Goal: Obtain resource: Download file/media

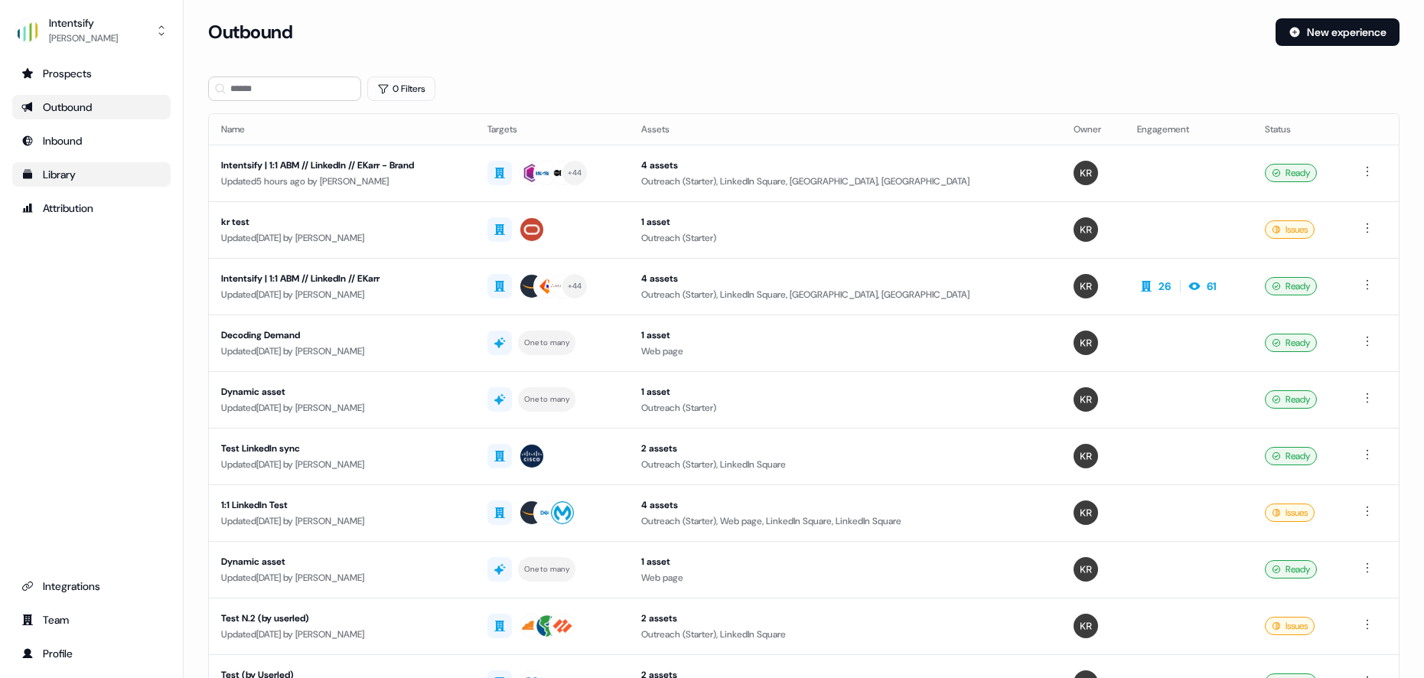
click at [51, 174] on div "Library" at bounding box center [91, 174] width 140 height 15
click at [64, 164] on link "Library" at bounding box center [91, 174] width 158 height 24
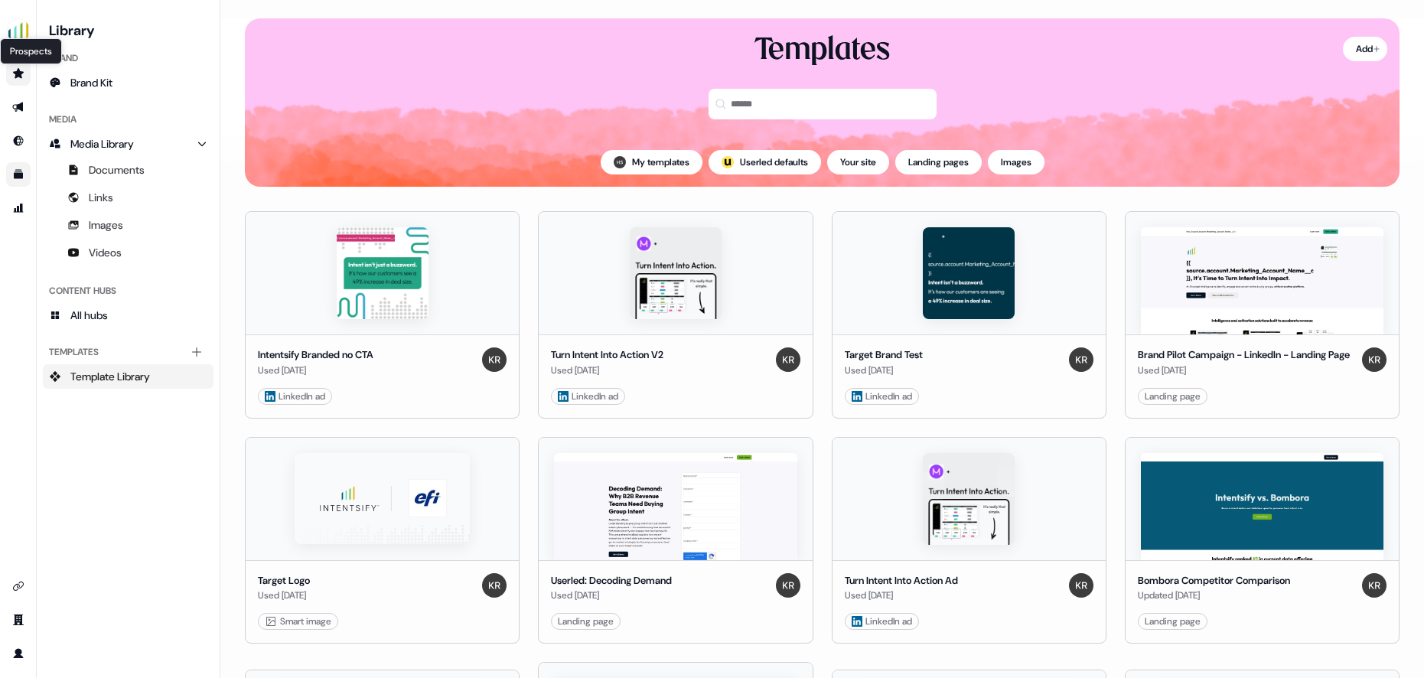
click at [21, 78] on icon "Go to prospects" at bounding box center [18, 73] width 12 height 12
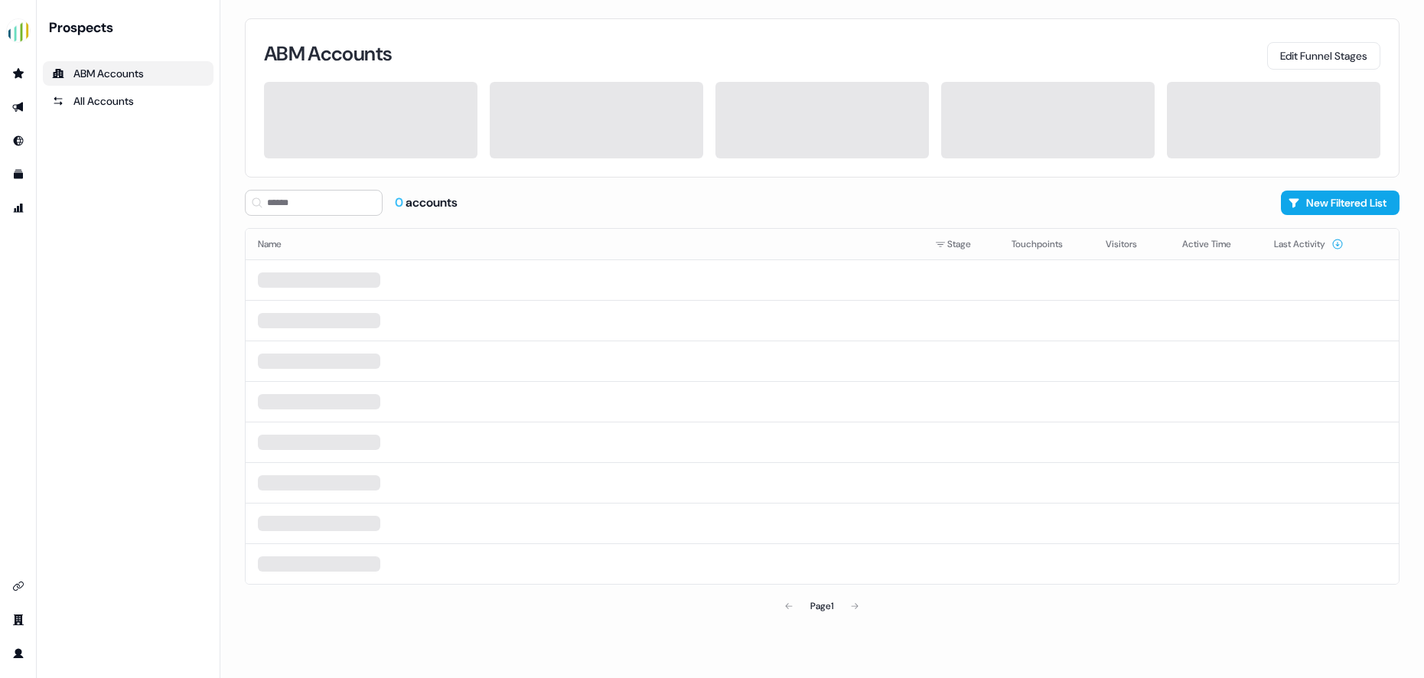
click at [20, 101] on icon "Go to outbound experience" at bounding box center [18, 107] width 12 height 12
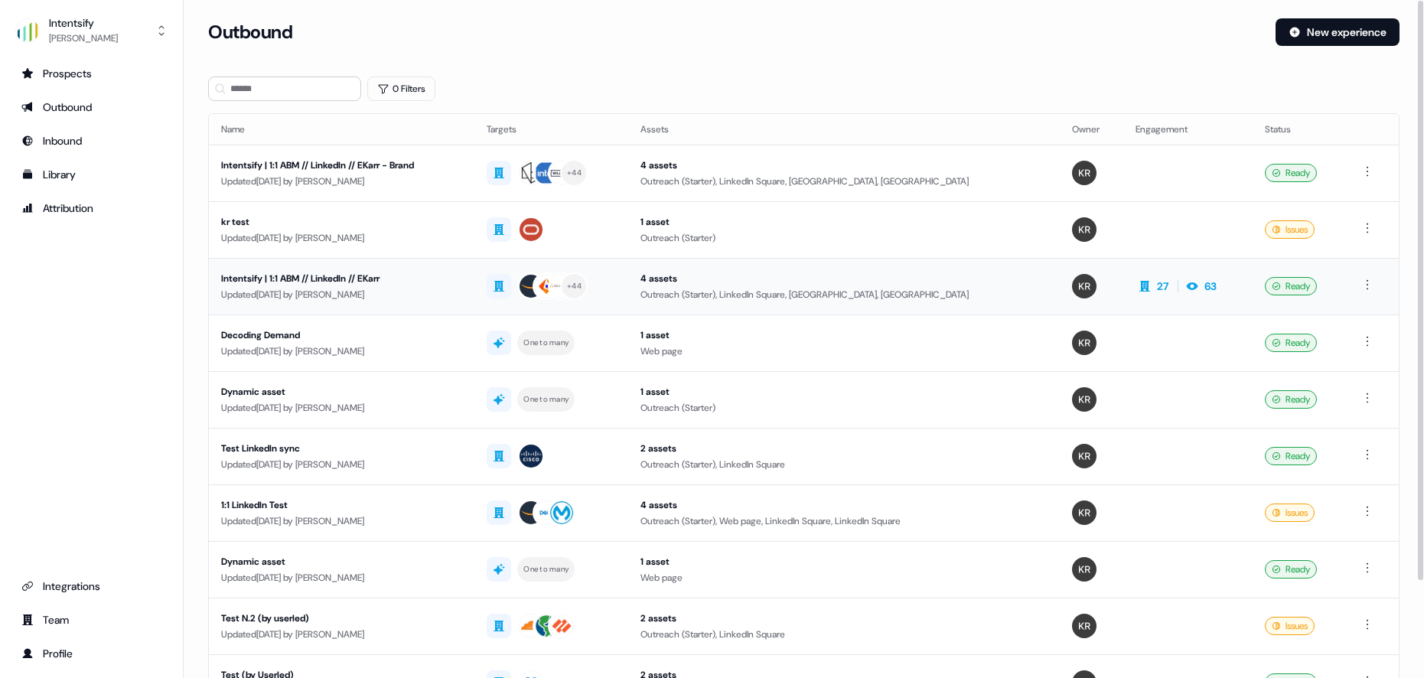
click at [445, 280] on div "Intentsify | 1:1 ABM // LinkedIn // EKarr" at bounding box center [341, 278] width 241 height 15
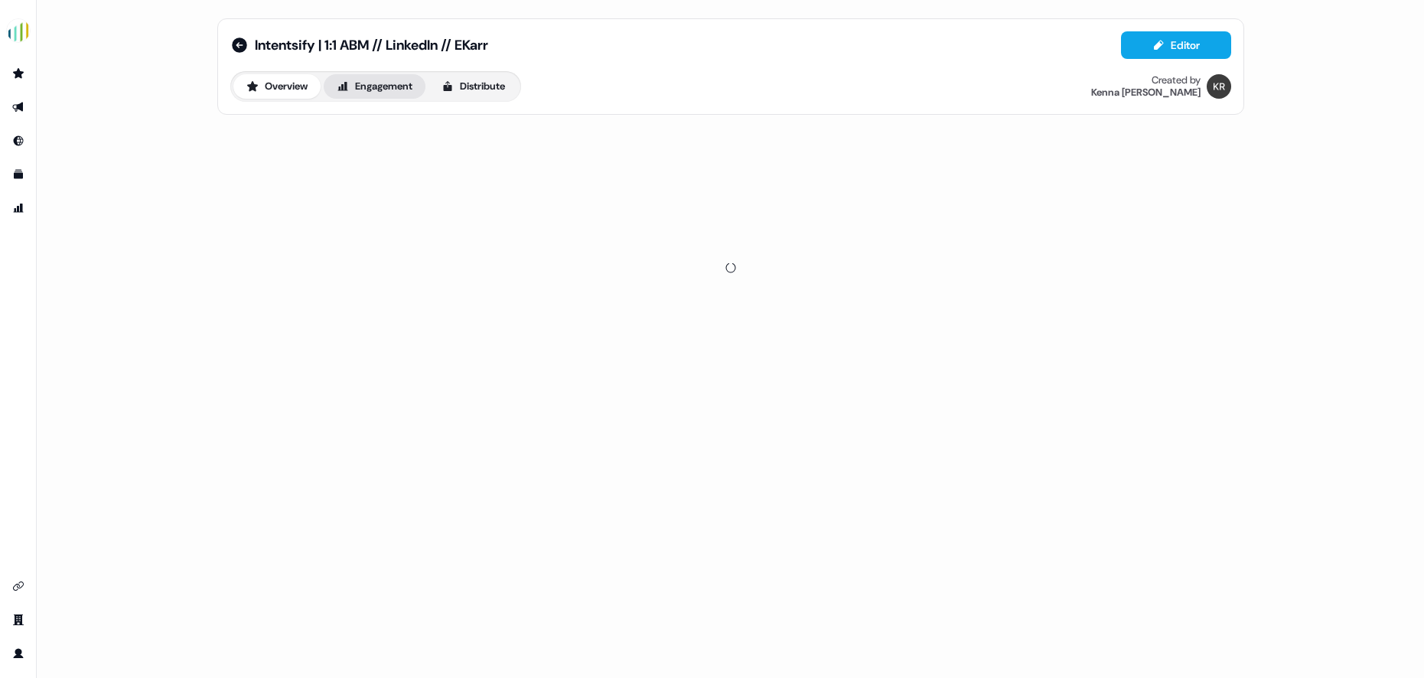
click at [403, 90] on button "Engagement" at bounding box center [375, 86] width 102 height 24
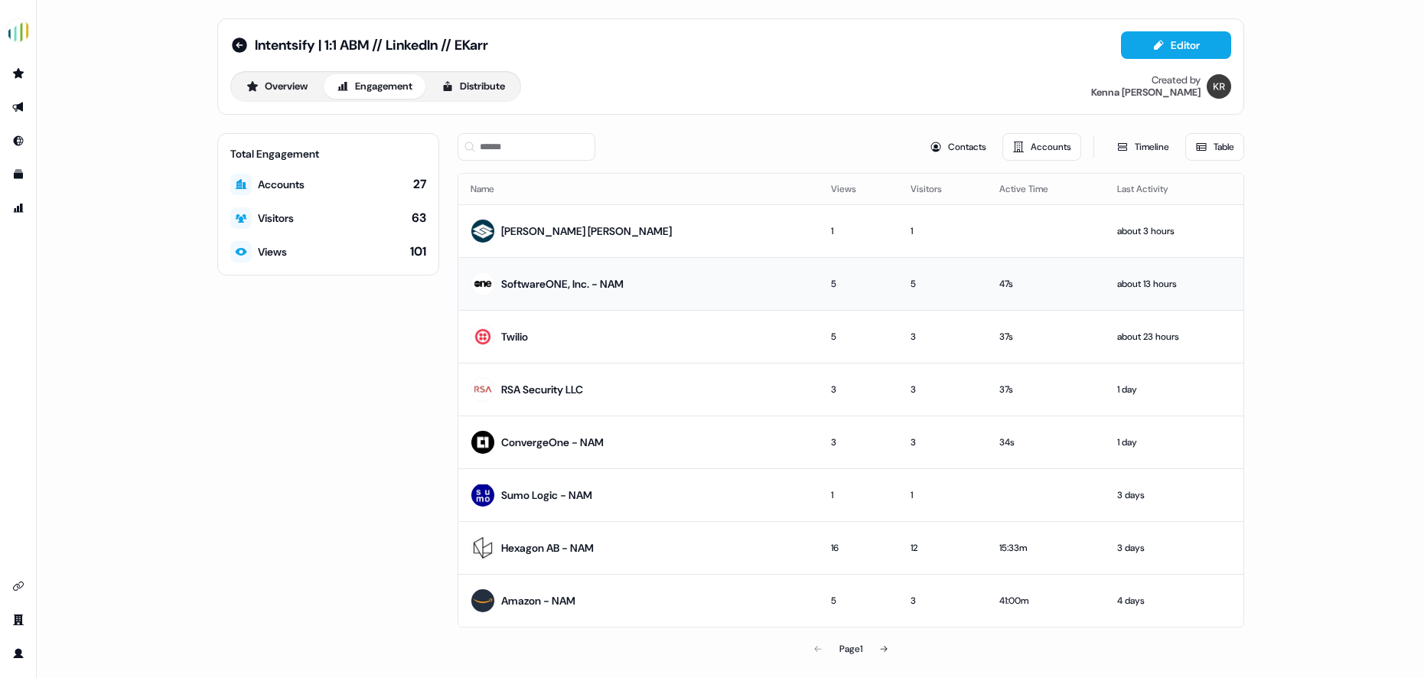
click at [529, 289] on div "SoftwareONE, Inc. - NAM" at bounding box center [562, 283] width 122 height 15
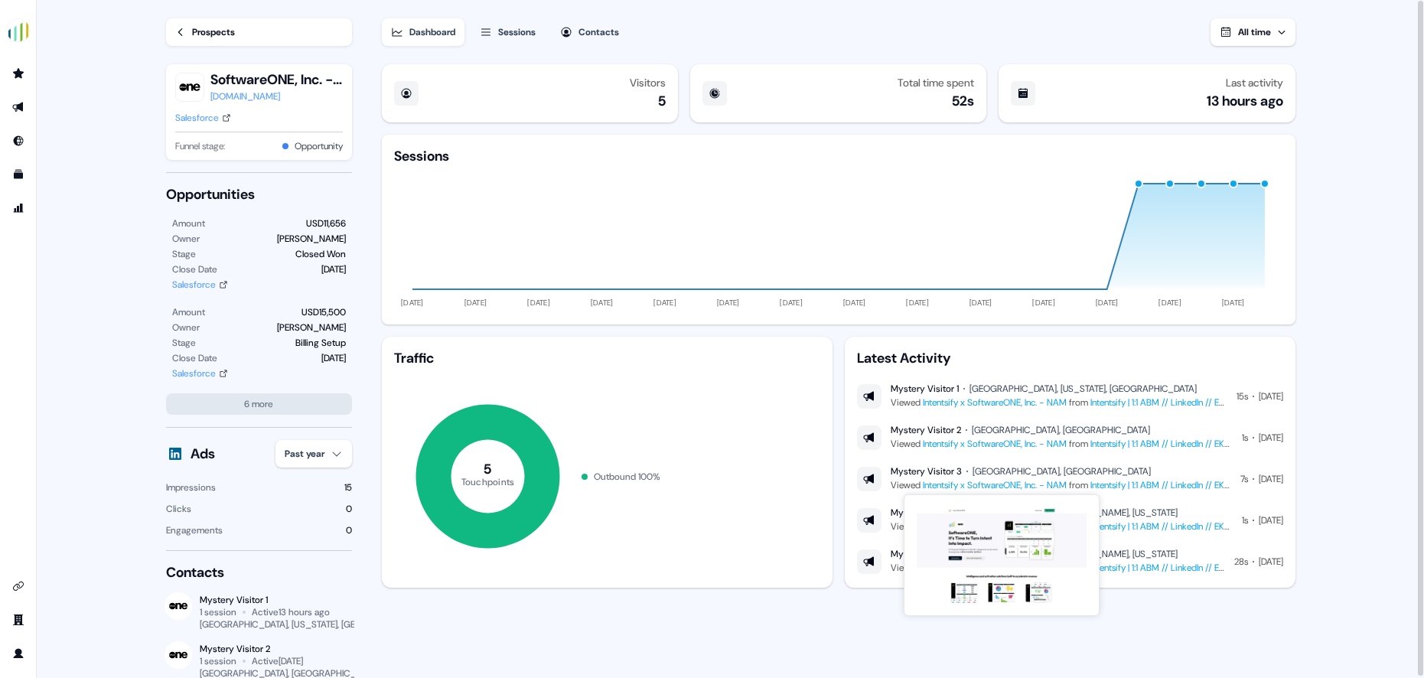
click at [1007, 488] on link "Intentsify x SoftwareONE, Inc. - NAM" at bounding box center [995, 485] width 144 height 12
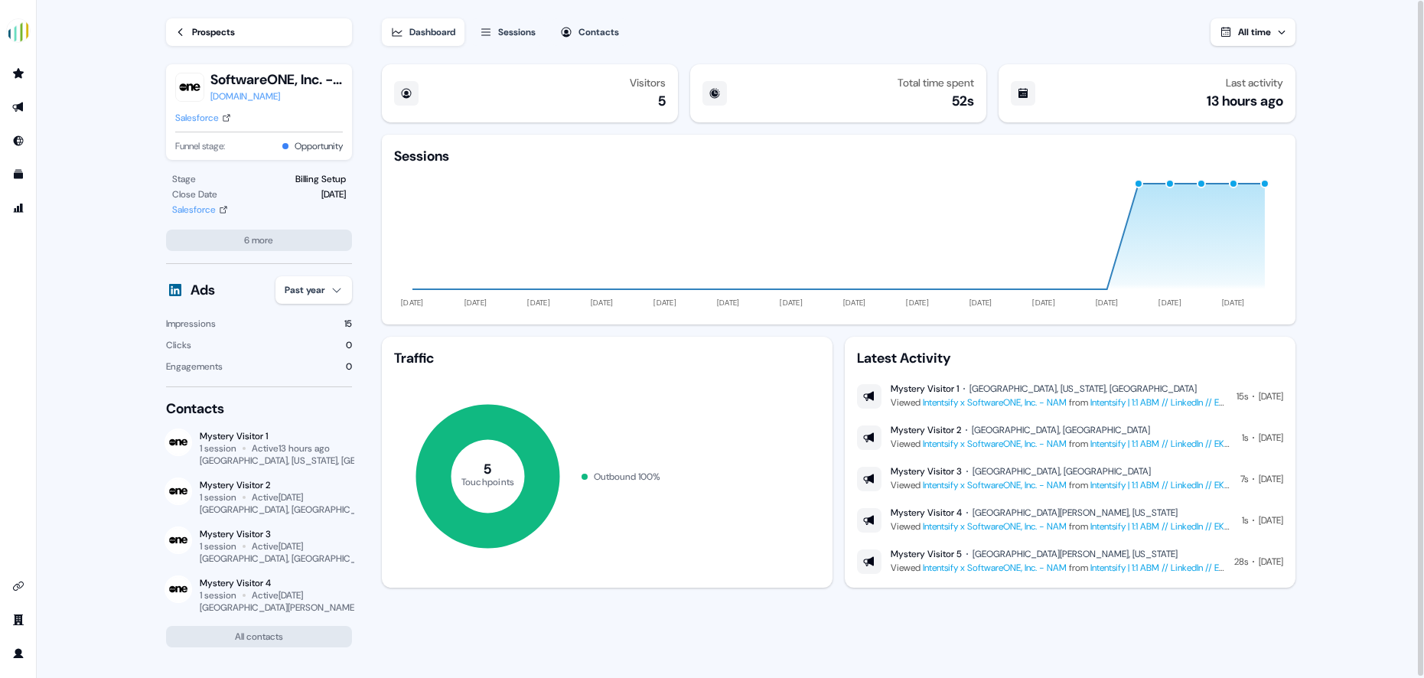
scroll to position [176, 0]
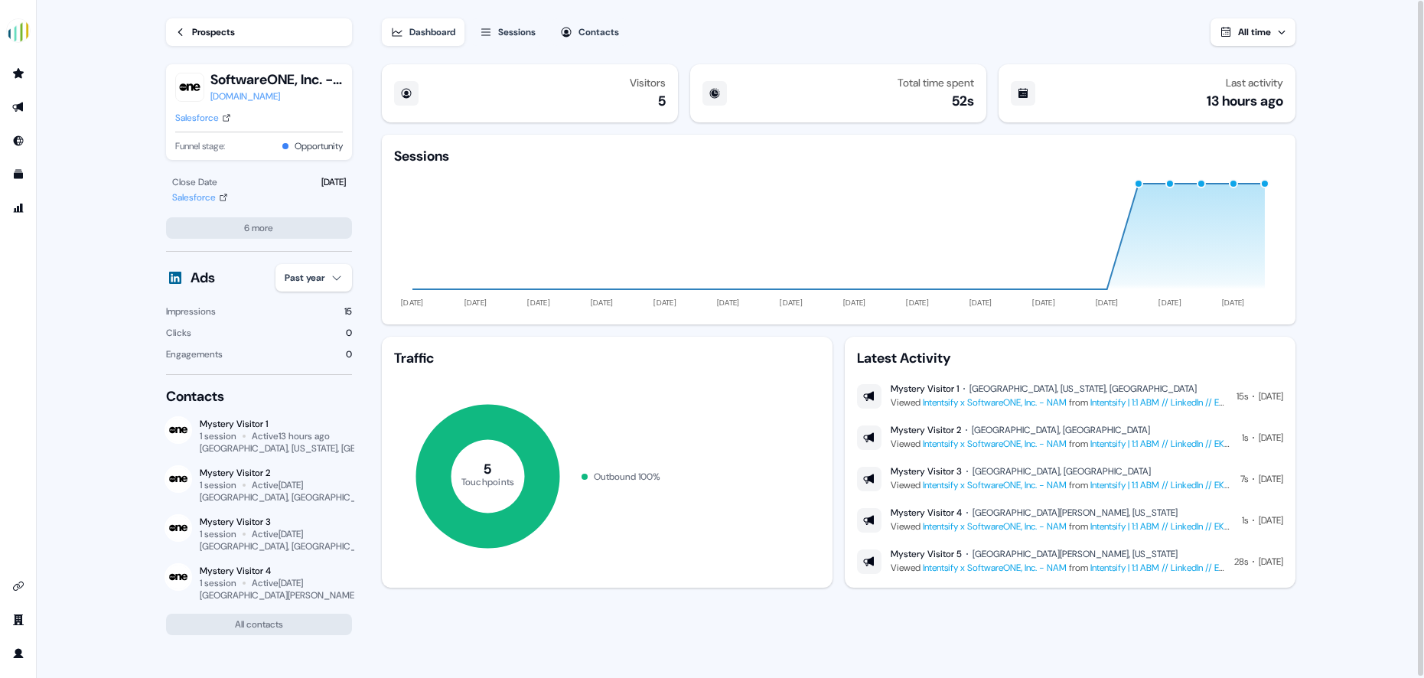
click at [221, 35] on div "Prospects" at bounding box center [213, 31] width 43 height 15
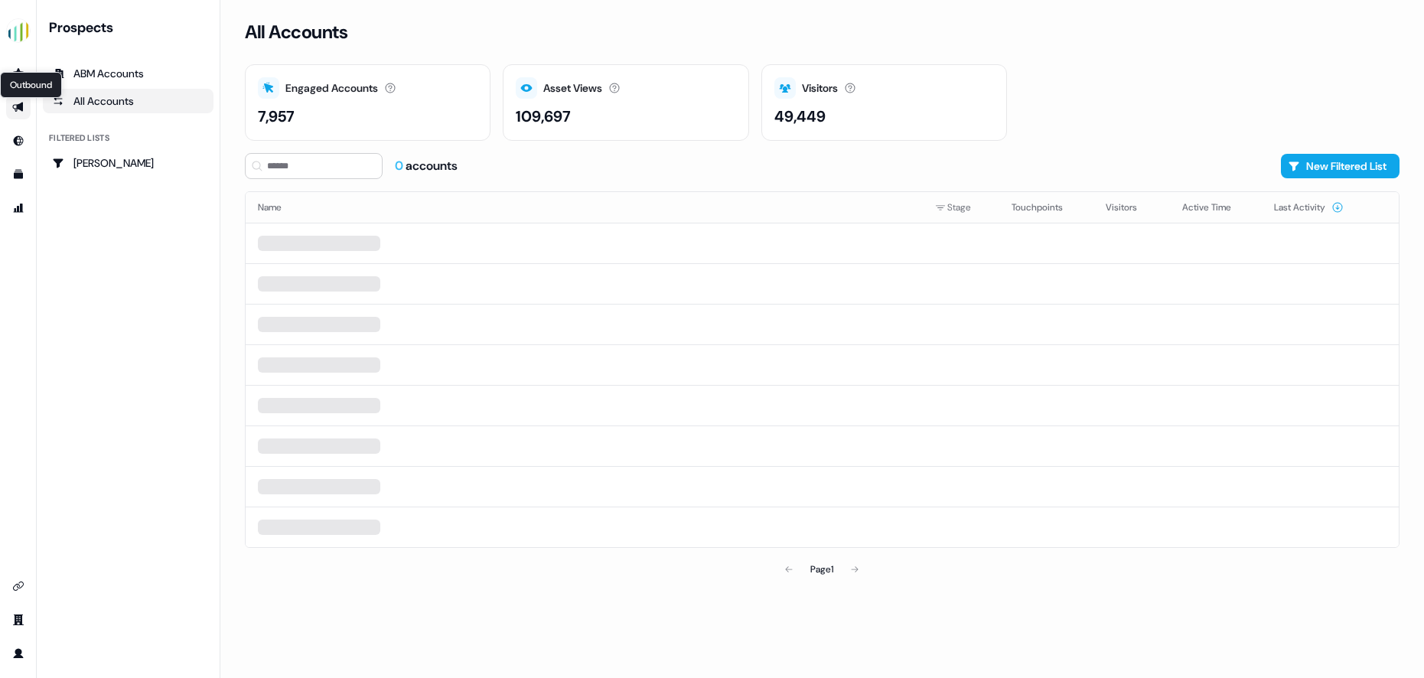
click at [19, 105] on icon "Go to outbound experience" at bounding box center [17, 108] width 11 height 10
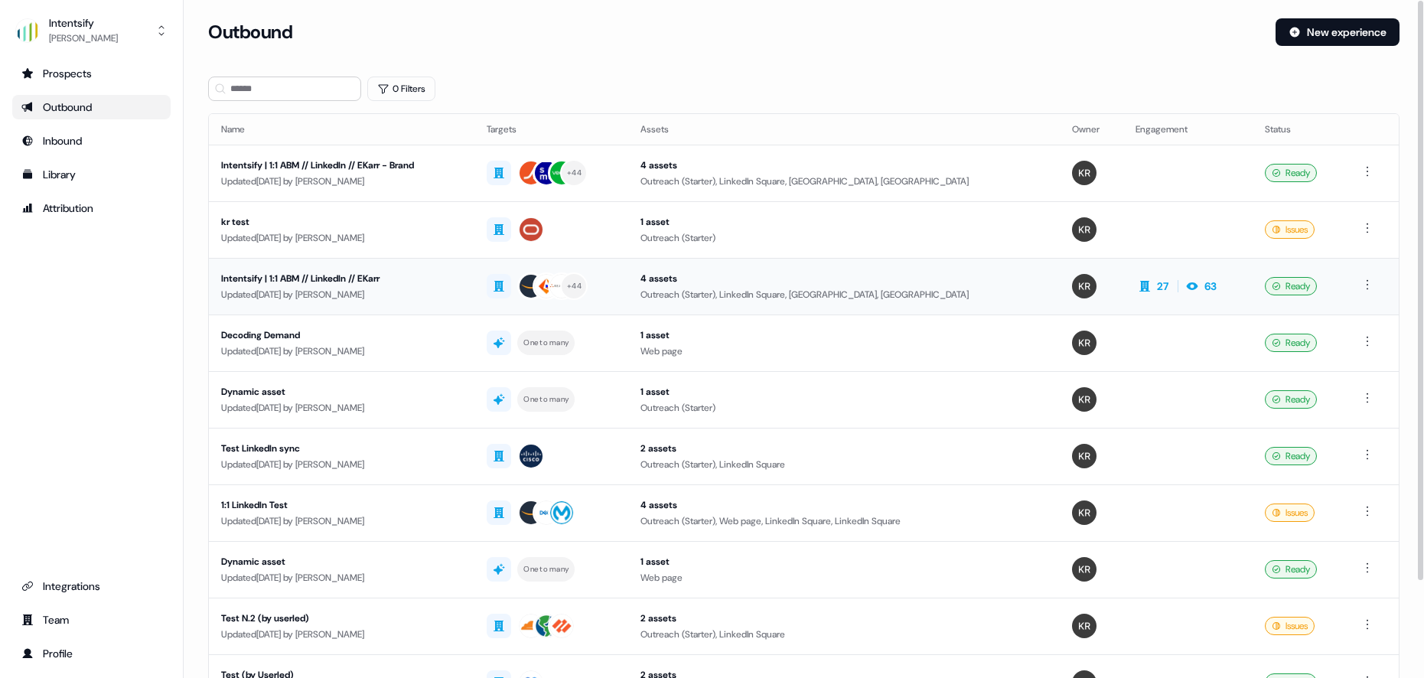
click at [296, 278] on div "Intentsify | 1:1 ABM // LinkedIn // EKarr" at bounding box center [341, 278] width 241 height 15
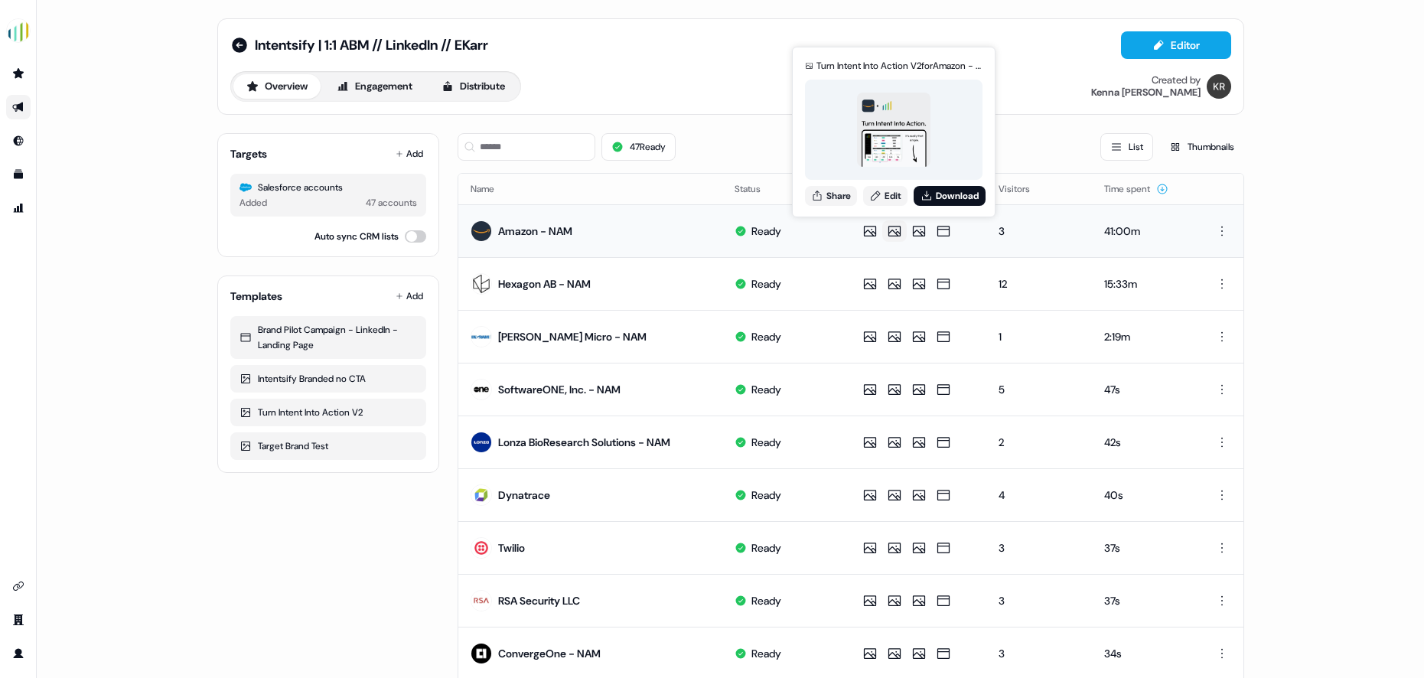
click at [891, 231] on icon at bounding box center [895, 230] width 18 height 15
click at [892, 232] on icon at bounding box center [895, 230] width 18 height 15
click at [846, 142] on div at bounding box center [894, 130] width 178 height 100
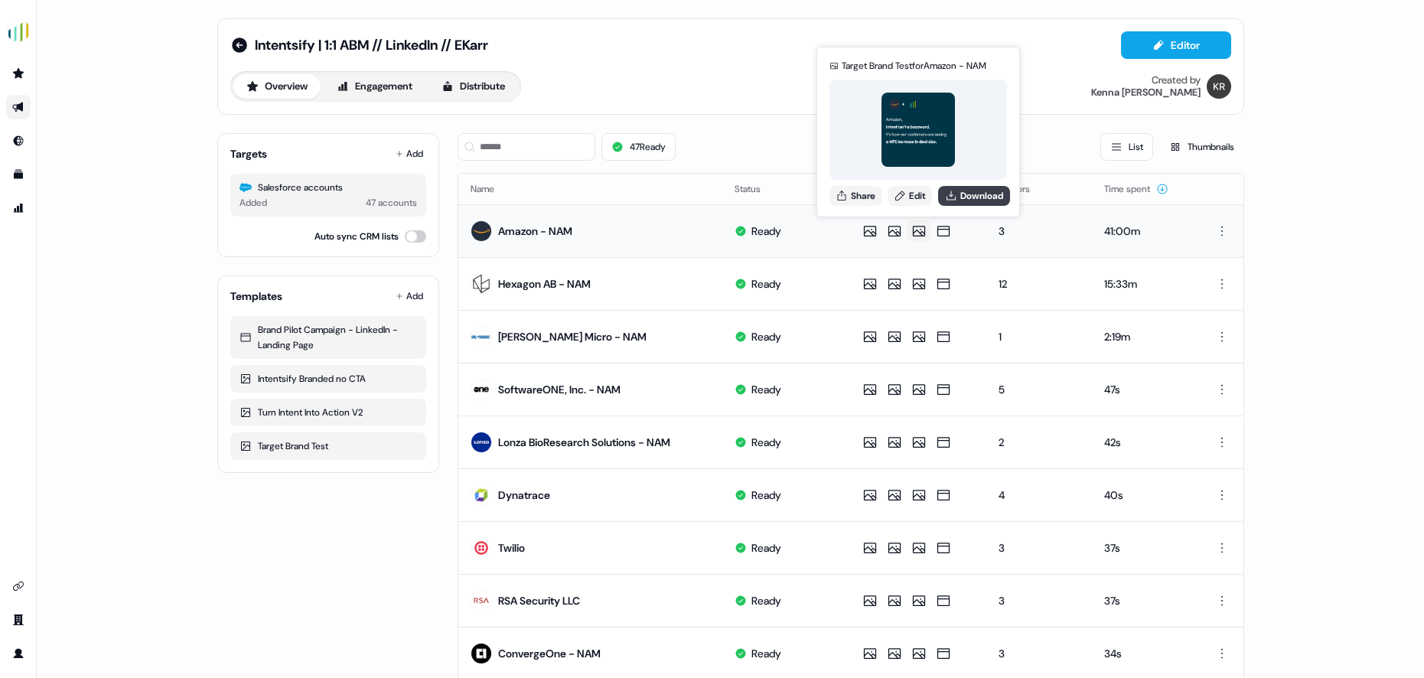
click at [951, 205] on button "Download" at bounding box center [974, 196] width 72 height 20
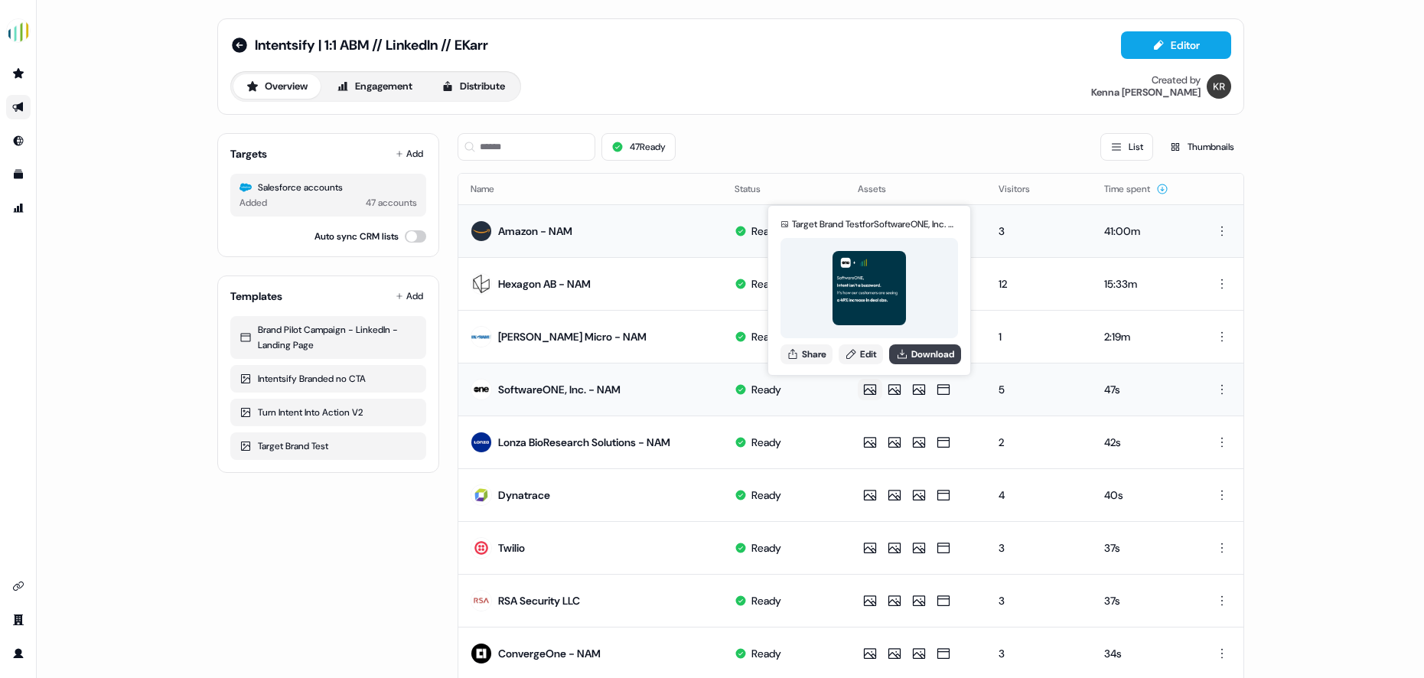
click at [926, 356] on button "Download" at bounding box center [925, 354] width 72 height 20
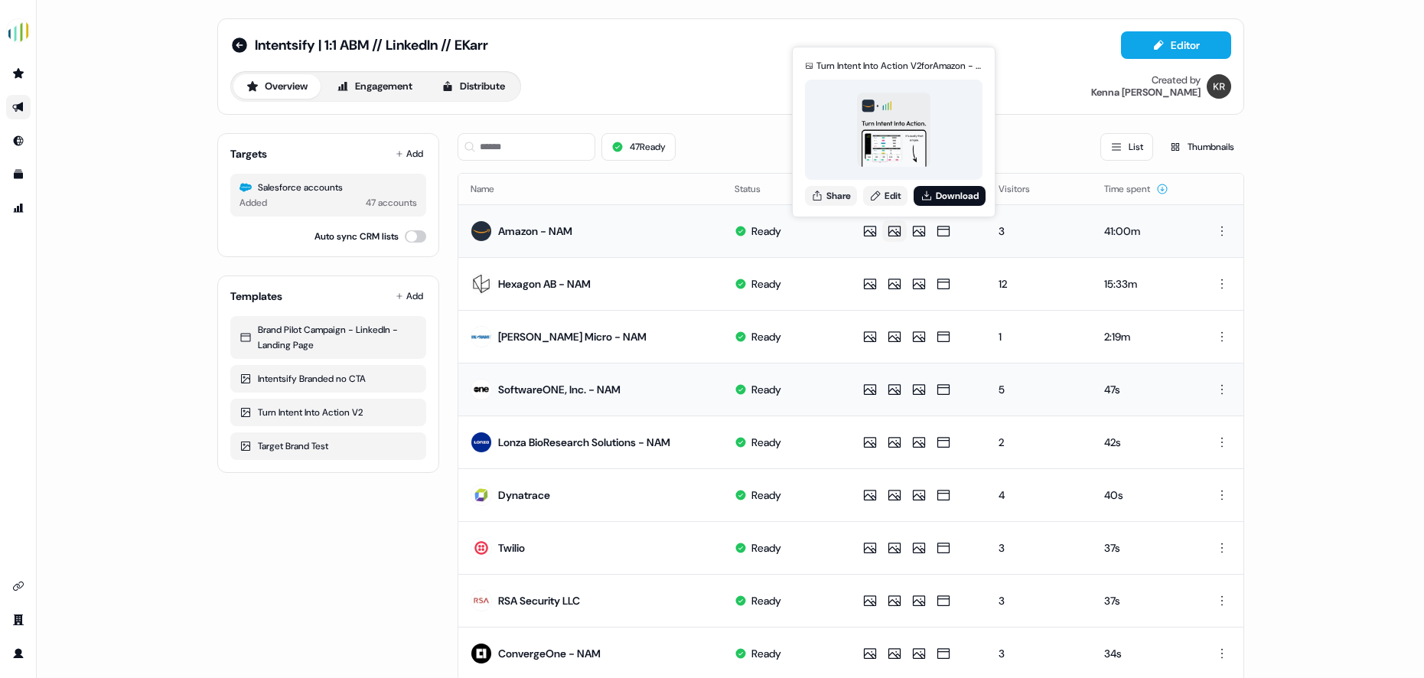
click at [892, 230] on icon at bounding box center [894, 231] width 12 height 11
click at [934, 195] on button "Download" at bounding box center [950, 196] width 72 height 20
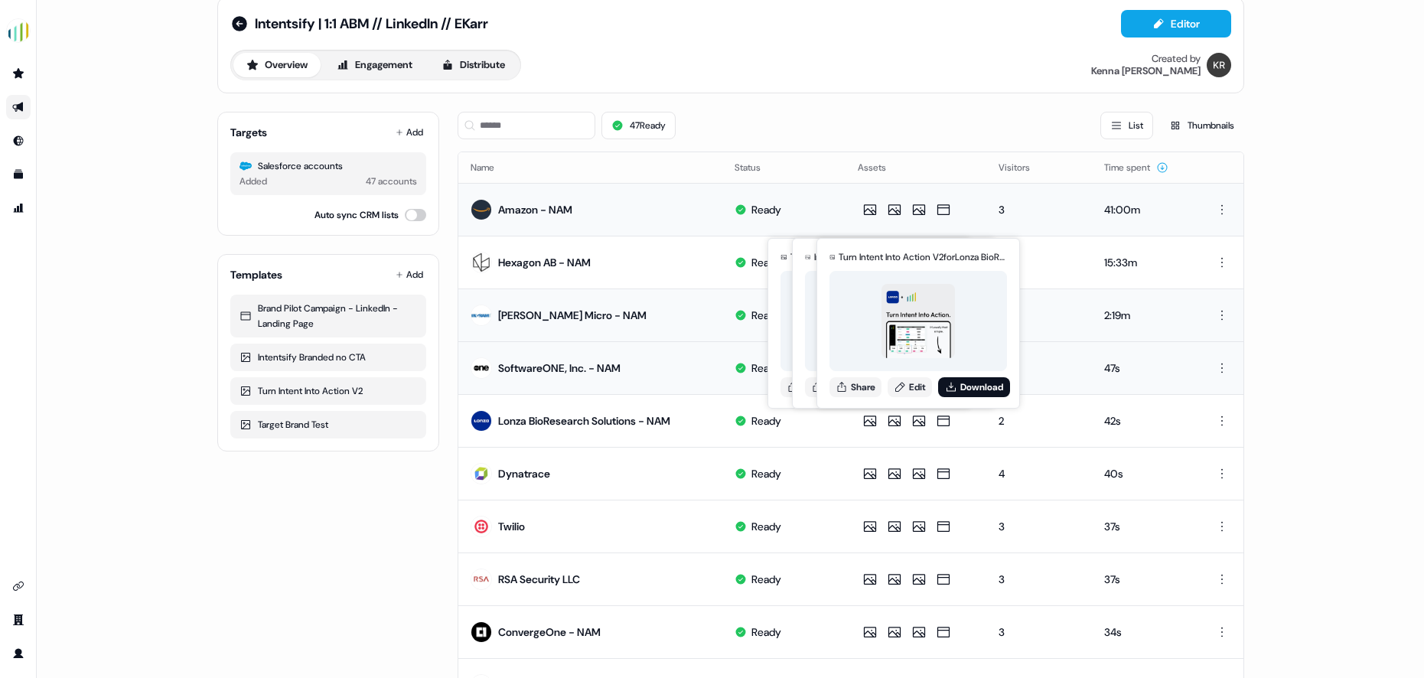
scroll to position [20, 0]
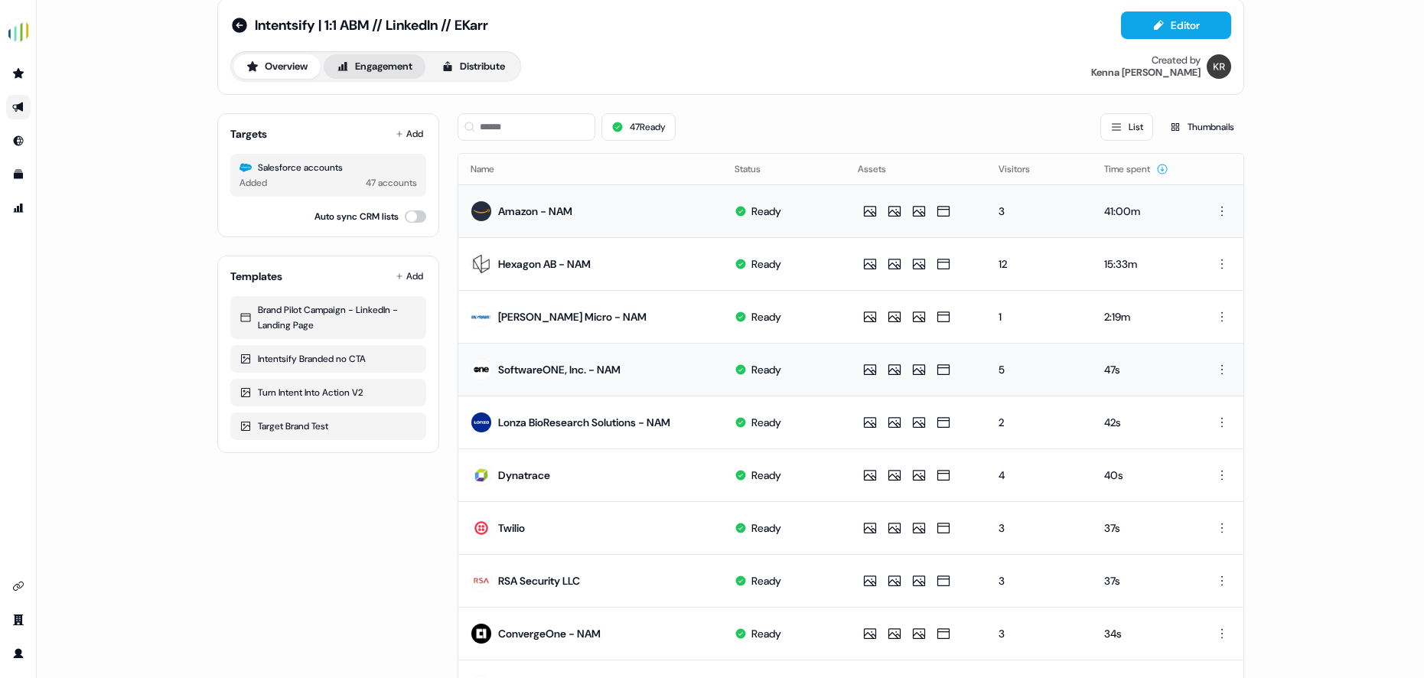
click at [347, 64] on icon at bounding box center [343, 66] width 12 height 12
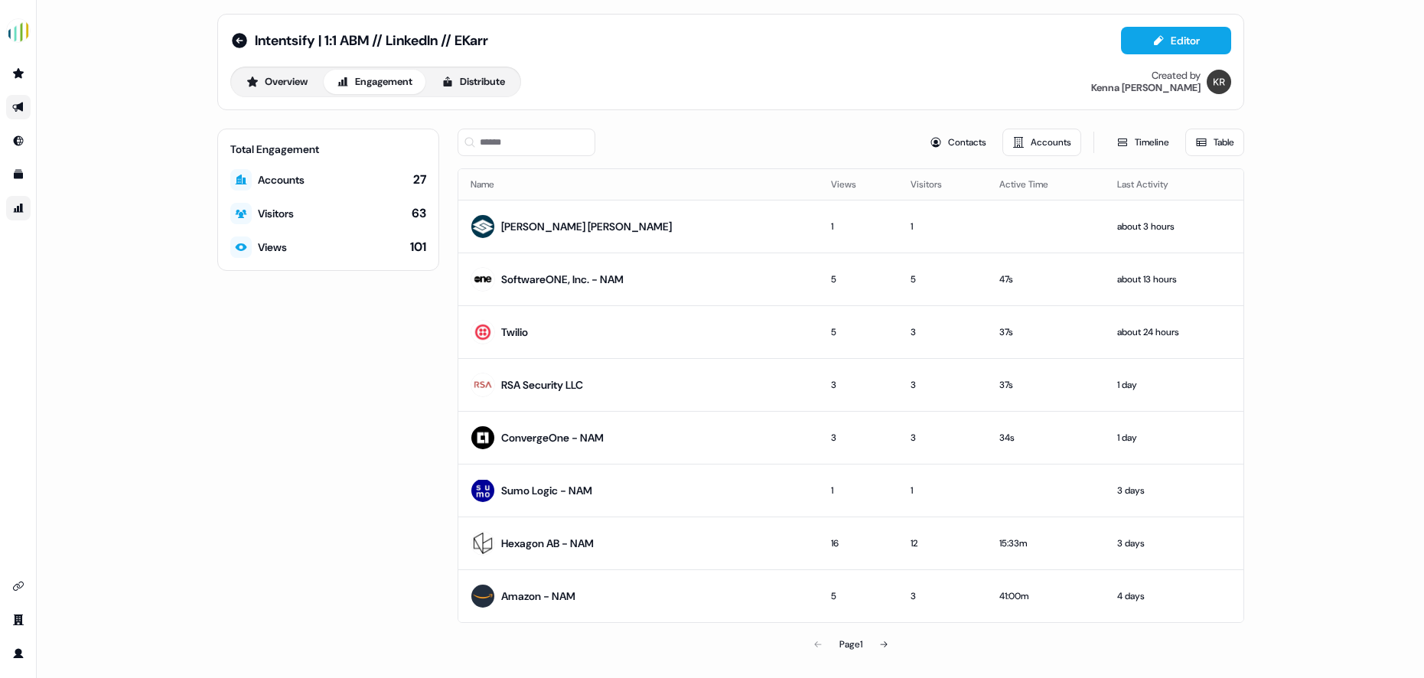
click at [24, 210] on link "Go to attribution" at bounding box center [18, 208] width 24 height 24
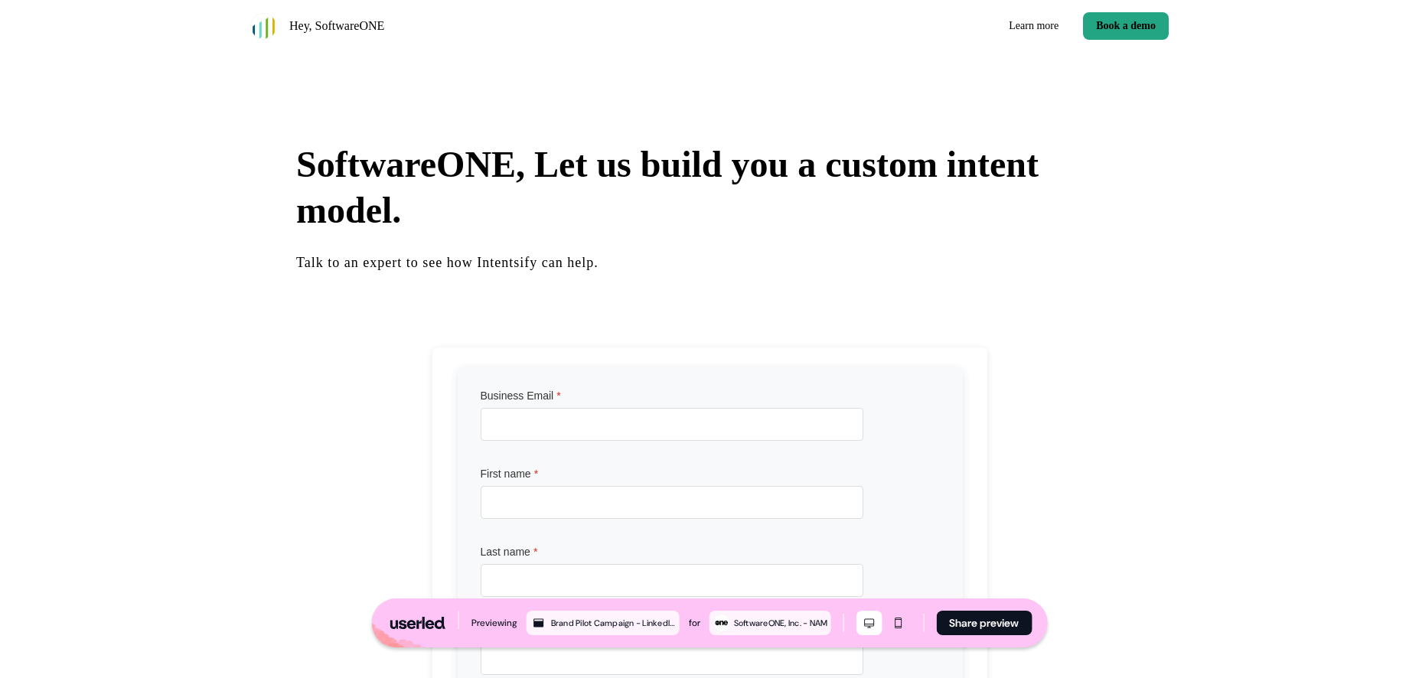
scroll to position [2792, 0]
